Goal: Task Accomplishment & Management: Complete application form

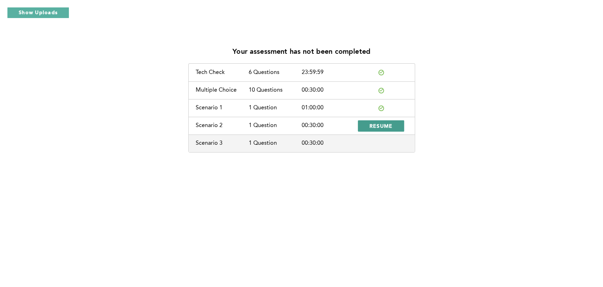
click at [378, 127] on span "RESUME" at bounding box center [381, 125] width 23 height 7
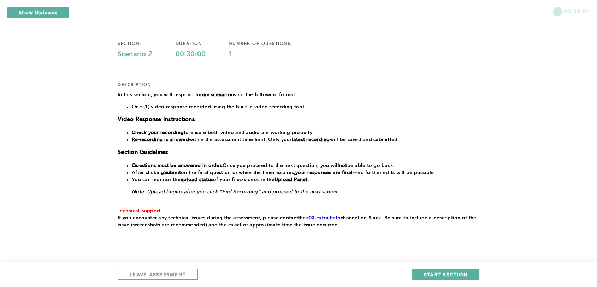
scroll to position [56, 0]
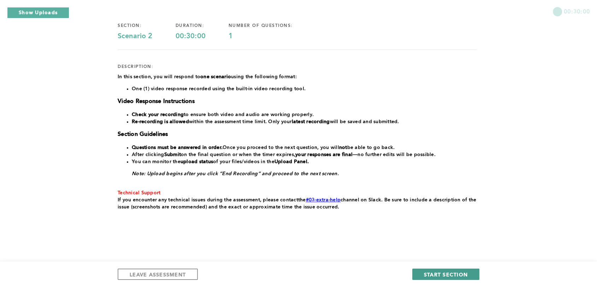
click at [453, 271] on span "START SECTION" at bounding box center [446, 274] width 44 height 7
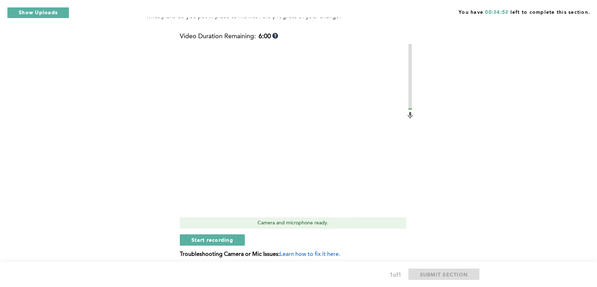
scroll to position [246, 0]
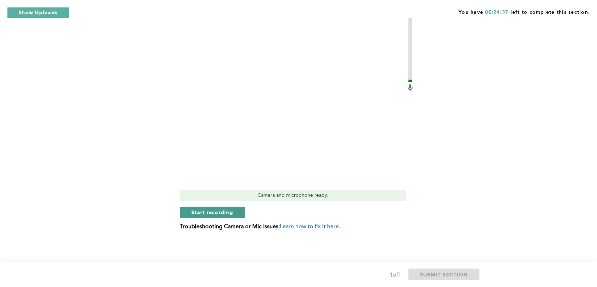
click at [208, 210] on span "Start recording" at bounding box center [212, 211] width 42 height 7
click at [208, 211] on span "Stop recording" at bounding box center [211, 211] width 41 height 7
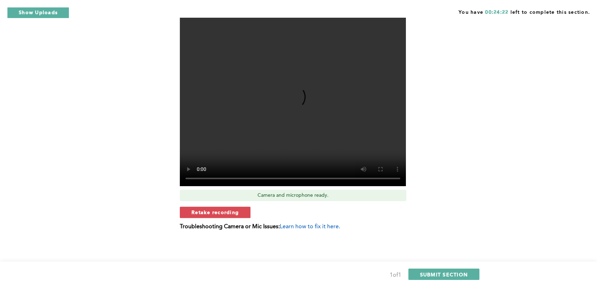
click at [208, 211] on span "Retake recording" at bounding box center [214, 211] width 47 height 7
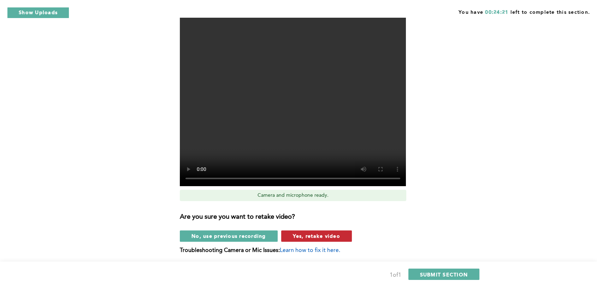
click at [318, 235] on span "Yes, retake video" at bounding box center [316, 235] width 47 height 7
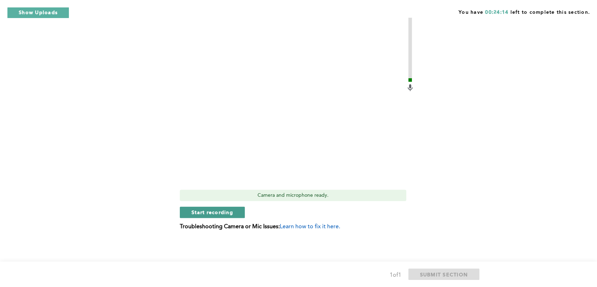
click at [211, 209] on span "Start recording" at bounding box center [212, 211] width 42 height 7
click at [198, 212] on span "Stop recording" at bounding box center [211, 211] width 41 height 7
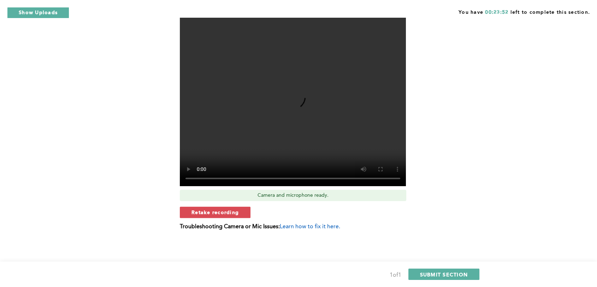
click at [198, 212] on span "Retake recording" at bounding box center [214, 211] width 47 height 7
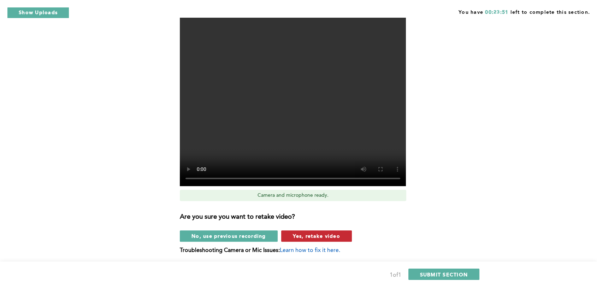
click at [322, 238] on button "Yes, retake video" at bounding box center [316, 235] width 71 height 11
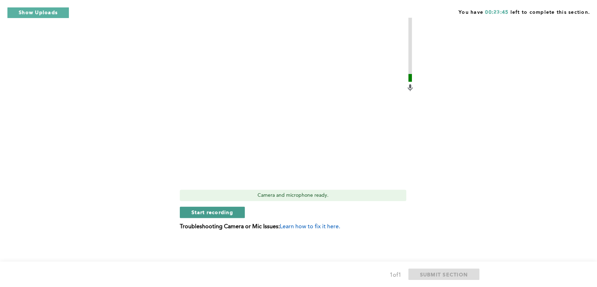
click at [219, 210] on span "Start recording" at bounding box center [212, 211] width 42 height 7
click at [232, 212] on span "Stop recording" at bounding box center [211, 211] width 41 height 7
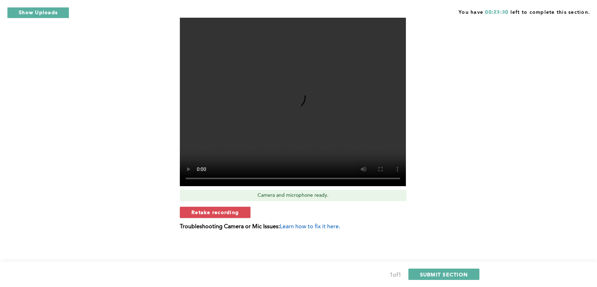
click at [232, 212] on span "Retake recording" at bounding box center [214, 211] width 47 height 7
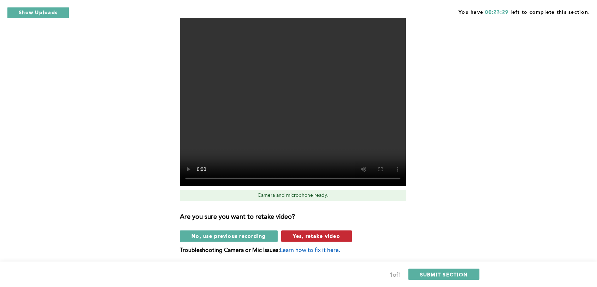
click at [317, 238] on span "Yes, retake video" at bounding box center [316, 235] width 47 height 7
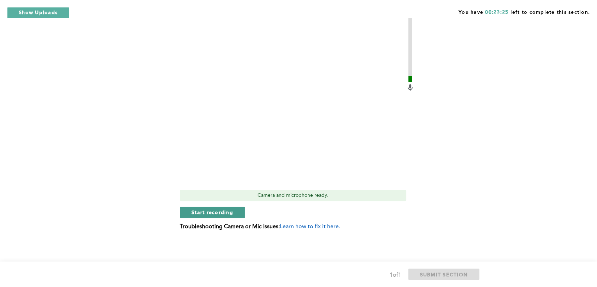
click at [229, 215] on span "Start recording" at bounding box center [212, 211] width 42 height 7
click at [219, 209] on span "Stop recording" at bounding box center [211, 211] width 41 height 7
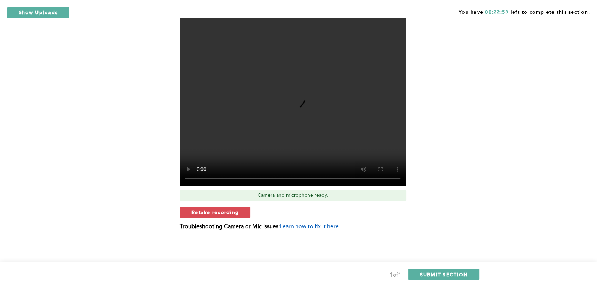
click at [219, 209] on span "Retake recording" at bounding box center [214, 211] width 47 height 7
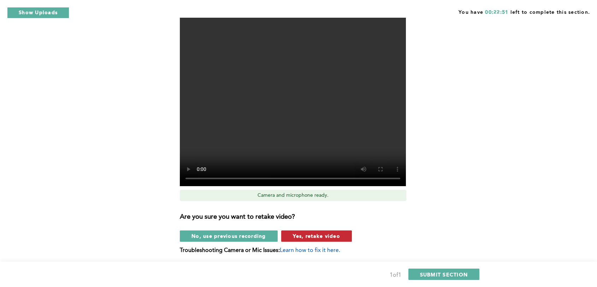
click at [314, 232] on span "Yes, retake video" at bounding box center [316, 235] width 47 height 7
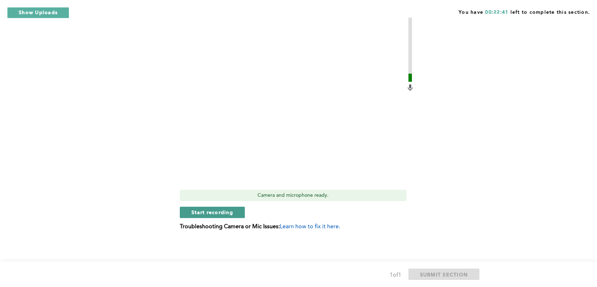
click at [215, 212] on span "Start recording" at bounding box center [212, 211] width 42 height 7
click at [247, 175] on video at bounding box center [293, 101] width 226 height 170
click at [213, 216] on button "Stop recording" at bounding box center [212, 211] width 65 height 11
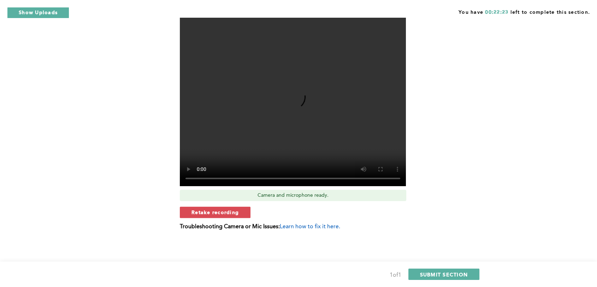
click at [213, 216] on button "Retake recording" at bounding box center [215, 211] width 71 height 11
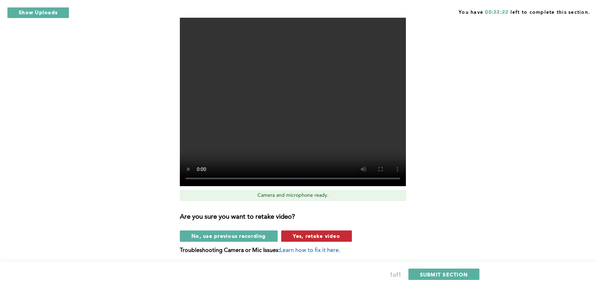
click at [291, 235] on button "Yes, retake video" at bounding box center [316, 235] width 71 height 11
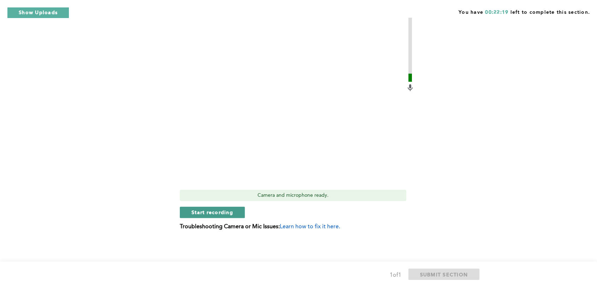
click at [232, 212] on span "Start recording" at bounding box center [212, 211] width 42 height 7
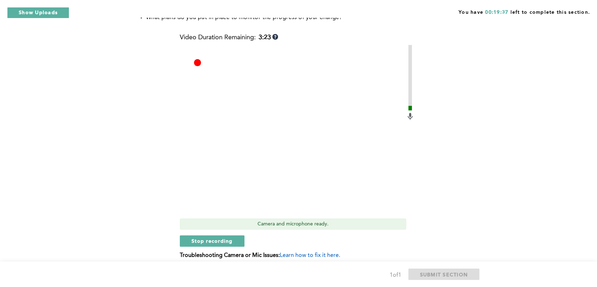
scroll to position [218, 0]
click at [232, 240] on span "Stop recording" at bounding box center [211, 240] width 41 height 7
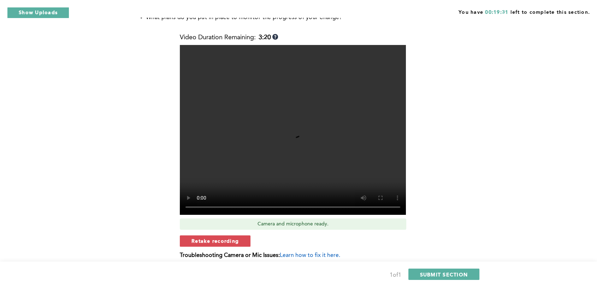
click at [232, 240] on span "Retake recording" at bounding box center [214, 240] width 47 height 7
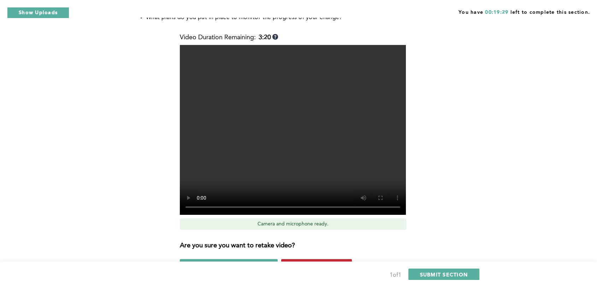
click at [302, 259] on button "Yes, retake video" at bounding box center [316, 264] width 71 height 11
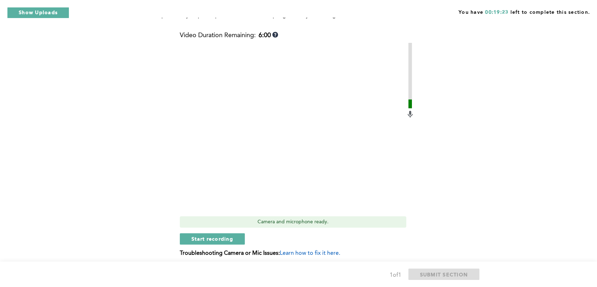
scroll to position [220, 0]
click at [222, 237] on span "Start recording" at bounding box center [212, 237] width 42 height 7
click at [223, 238] on span "Stop recording" at bounding box center [211, 237] width 41 height 7
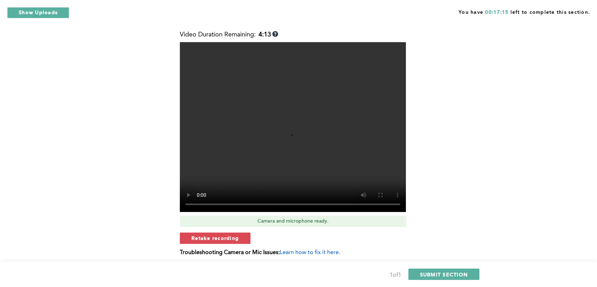
click at [223, 238] on span "Retake recording" at bounding box center [214, 237] width 47 height 7
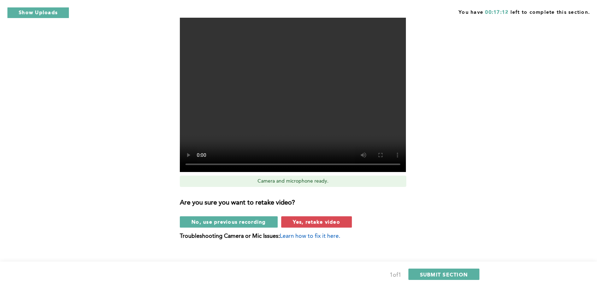
scroll to position [259, 0]
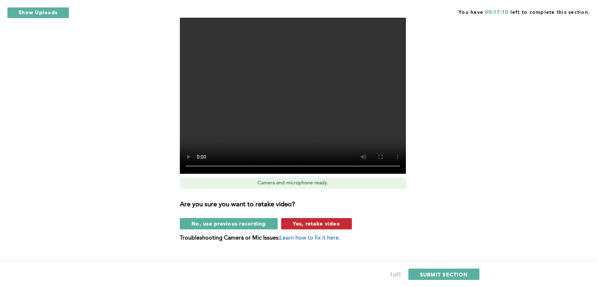
click at [347, 220] on button "Yes, retake video" at bounding box center [316, 223] width 71 height 11
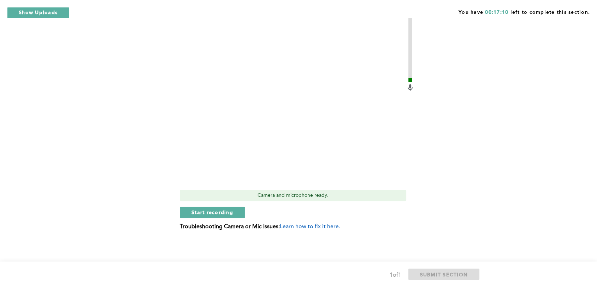
scroll to position [246, 0]
click at [235, 214] on button "Start recording" at bounding box center [212, 211] width 65 height 11
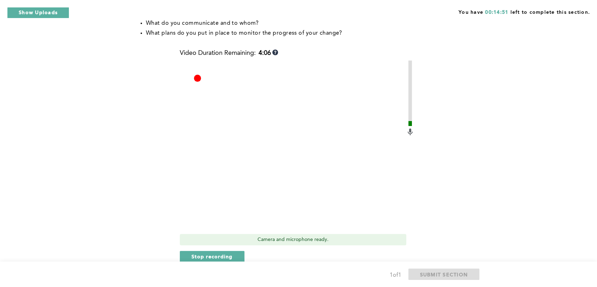
scroll to position [201, 0]
click at [211, 258] on span "Stop recording" at bounding box center [211, 257] width 41 height 7
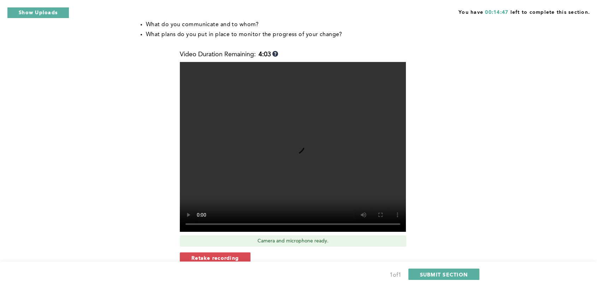
click at [211, 258] on span "Retake recording" at bounding box center [214, 257] width 47 height 7
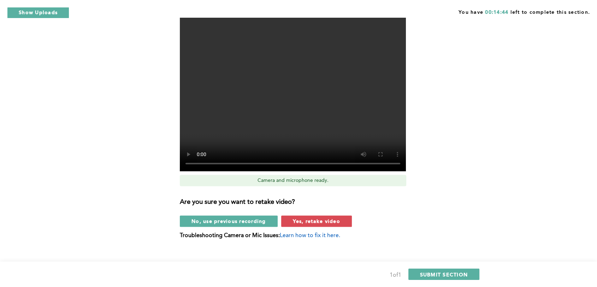
scroll to position [258, 0]
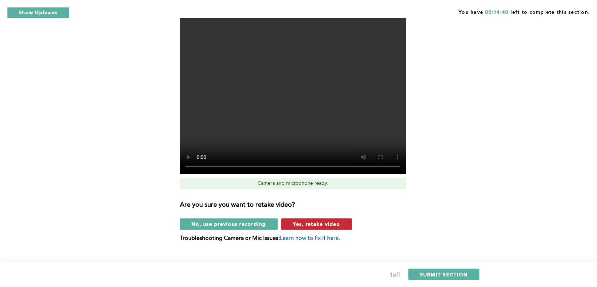
click at [319, 225] on span "Yes, retake video" at bounding box center [316, 223] width 47 height 7
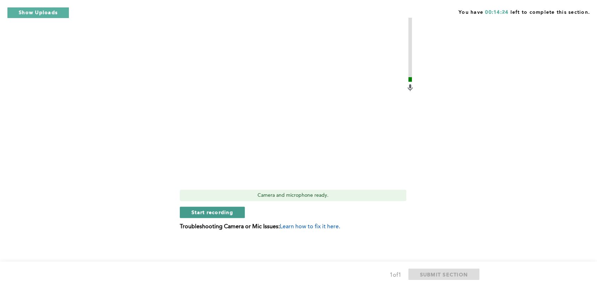
click at [226, 206] on button "Start recording" at bounding box center [212, 211] width 65 height 11
click at [226, 206] on button "Stop recording" at bounding box center [212, 211] width 65 height 11
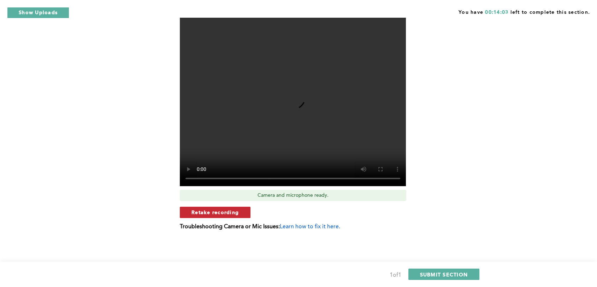
click at [226, 214] on span "Retake recording" at bounding box center [214, 211] width 47 height 7
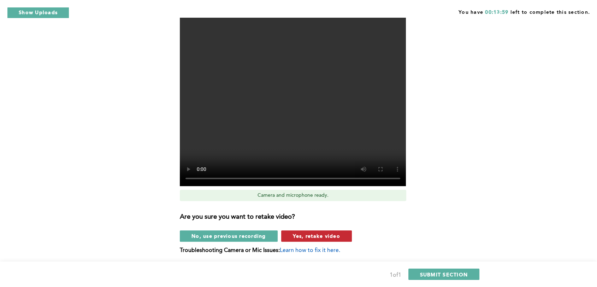
click at [318, 235] on span "Yes, retake video" at bounding box center [316, 235] width 47 height 7
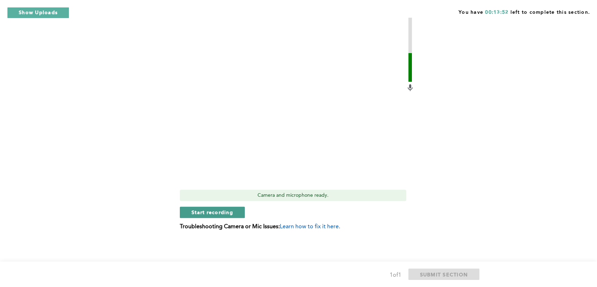
click at [223, 214] on span "Start recording" at bounding box center [212, 211] width 42 height 7
click at [223, 214] on span "Stop recording" at bounding box center [211, 211] width 41 height 7
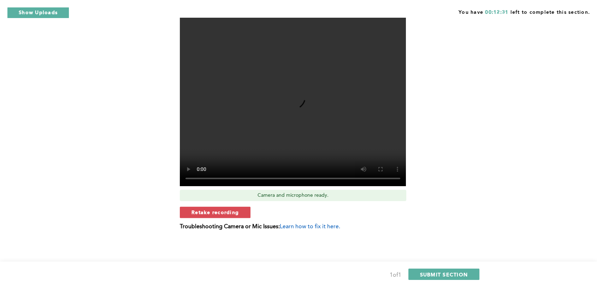
click at [223, 214] on span "Retake recording" at bounding box center [214, 211] width 47 height 7
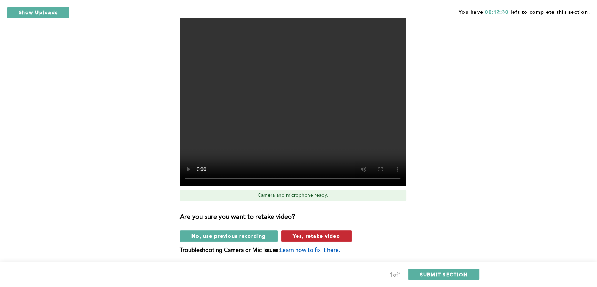
click at [340, 233] on button "Yes, retake video" at bounding box center [316, 235] width 71 height 11
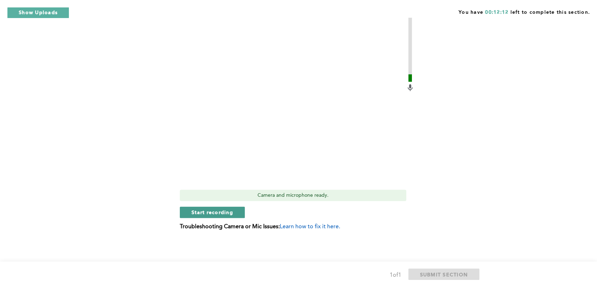
click at [231, 214] on span "Start recording" at bounding box center [212, 211] width 42 height 7
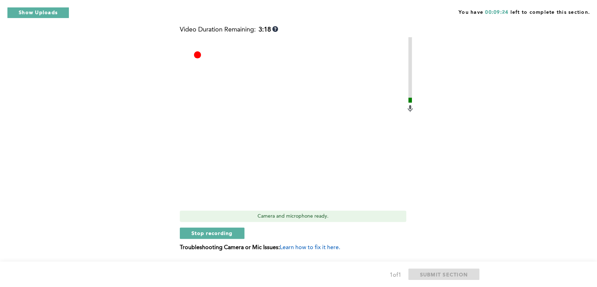
scroll to position [224, 0]
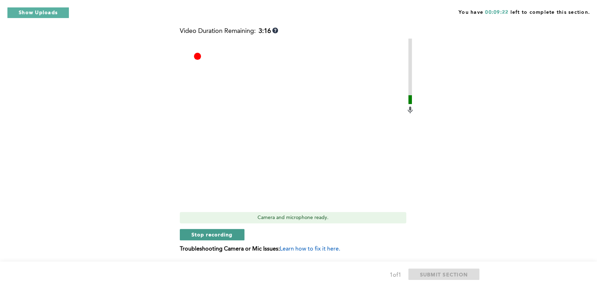
click at [235, 230] on button "Stop recording" at bounding box center [212, 234] width 65 height 11
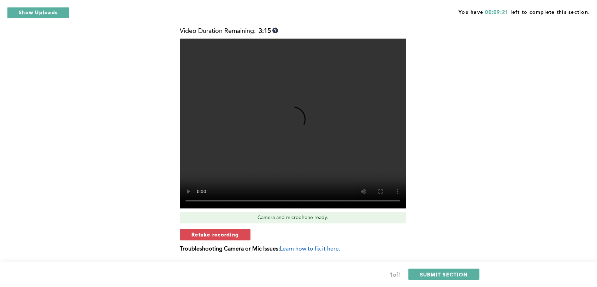
click at [235, 231] on span "Retake recording" at bounding box center [214, 234] width 47 height 7
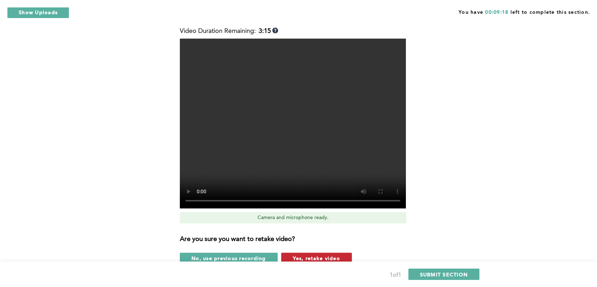
click at [340, 256] on button "Yes, retake video" at bounding box center [316, 257] width 71 height 11
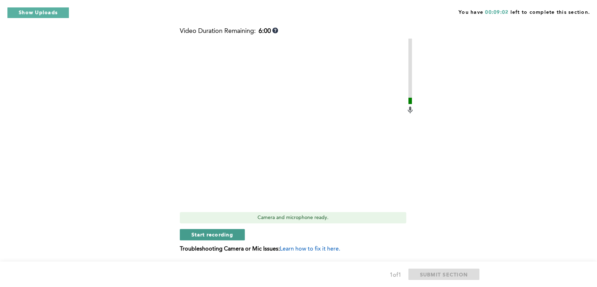
click at [218, 232] on span "Start recording" at bounding box center [212, 234] width 42 height 7
click at [214, 235] on span "Stop recording" at bounding box center [211, 234] width 41 height 7
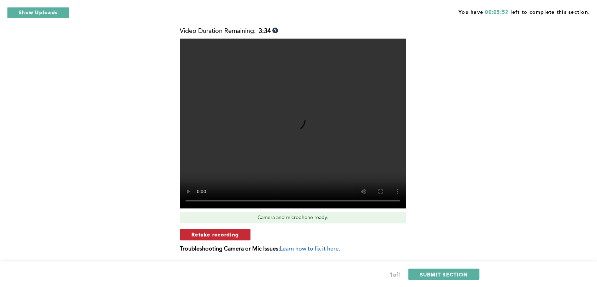
click at [215, 236] on span "Retake recording" at bounding box center [214, 234] width 47 height 7
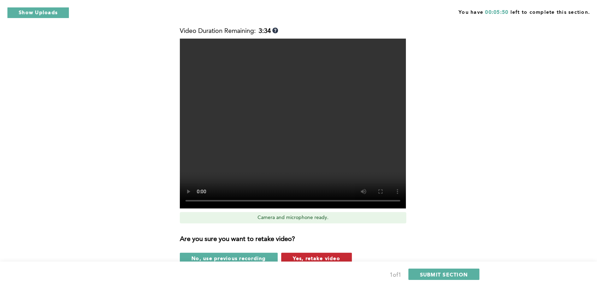
click at [300, 257] on span "Yes, retake video" at bounding box center [316, 257] width 47 height 7
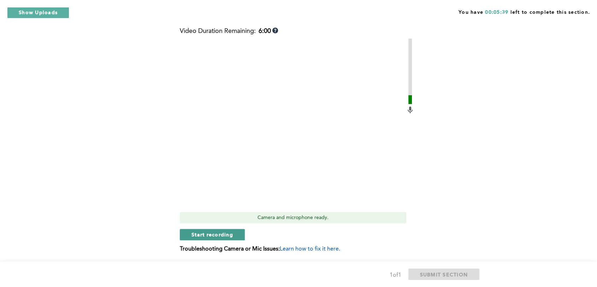
click at [214, 233] on span "Start recording" at bounding box center [212, 234] width 42 height 7
click at [218, 229] on button "Stop recording" at bounding box center [212, 234] width 65 height 11
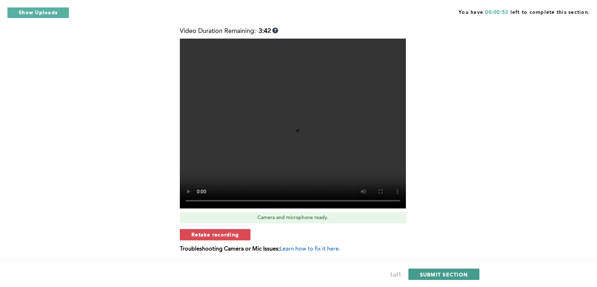
click at [444, 274] on span "SUBMIT SECTION" at bounding box center [444, 274] width 48 height 7
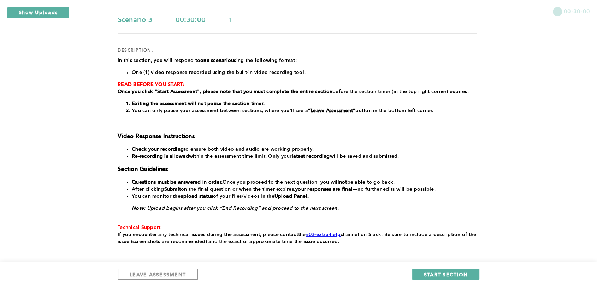
scroll to position [66, 0]
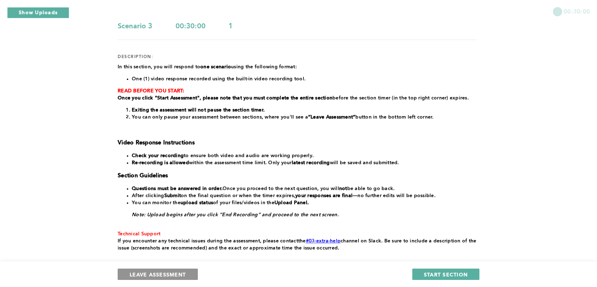
click at [185, 269] on button "LEAVE ASSESSMENT" at bounding box center [158, 273] width 80 height 11
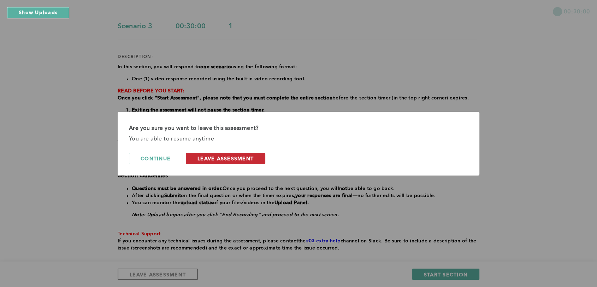
click at [254, 156] on span "leave assessment" at bounding box center [225, 158] width 56 height 7
